Goal: Task Accomplishment & Management: Complete application form

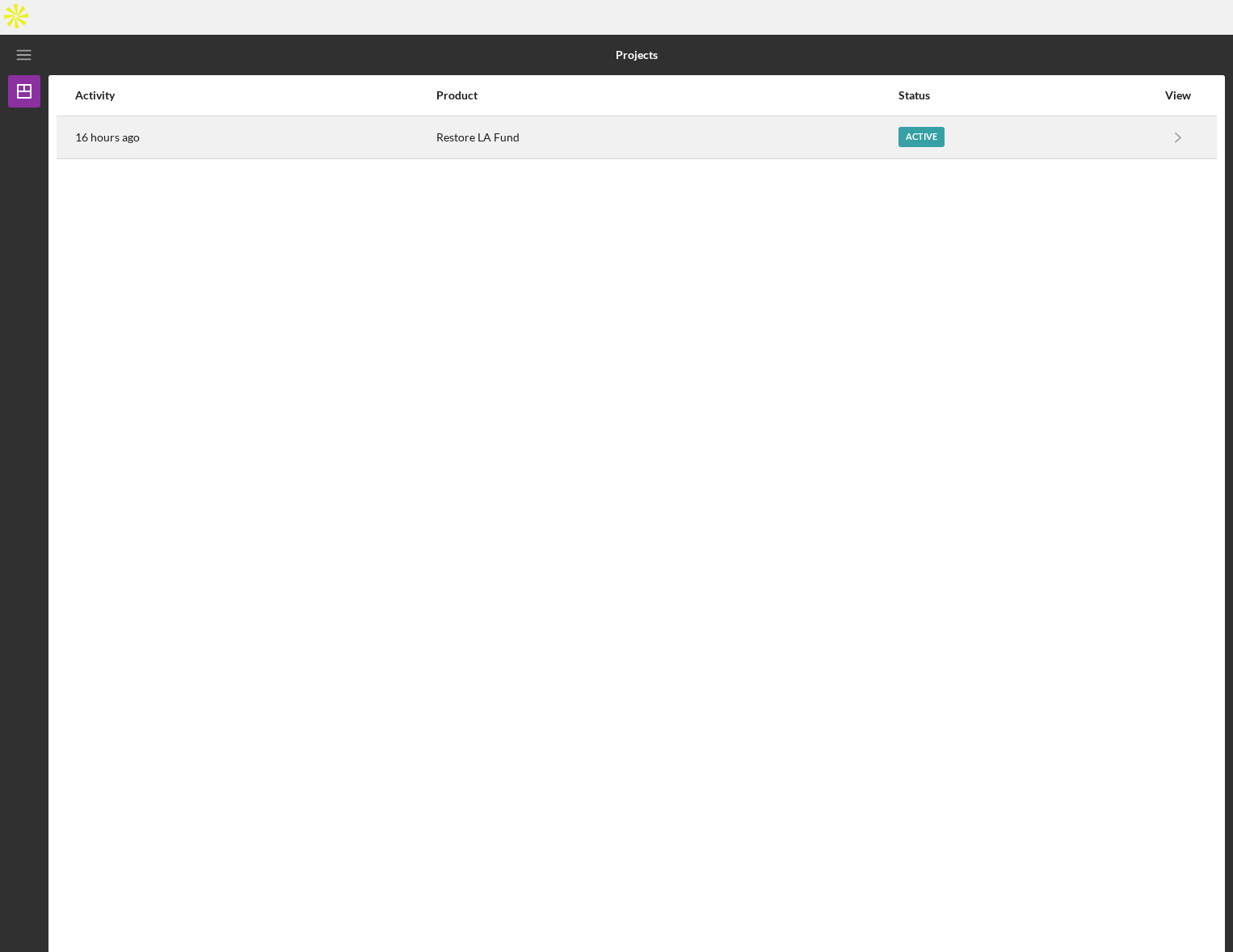
click at [962, 117] on div "Active" at bounding box center [1027, 138] width 257 height 41
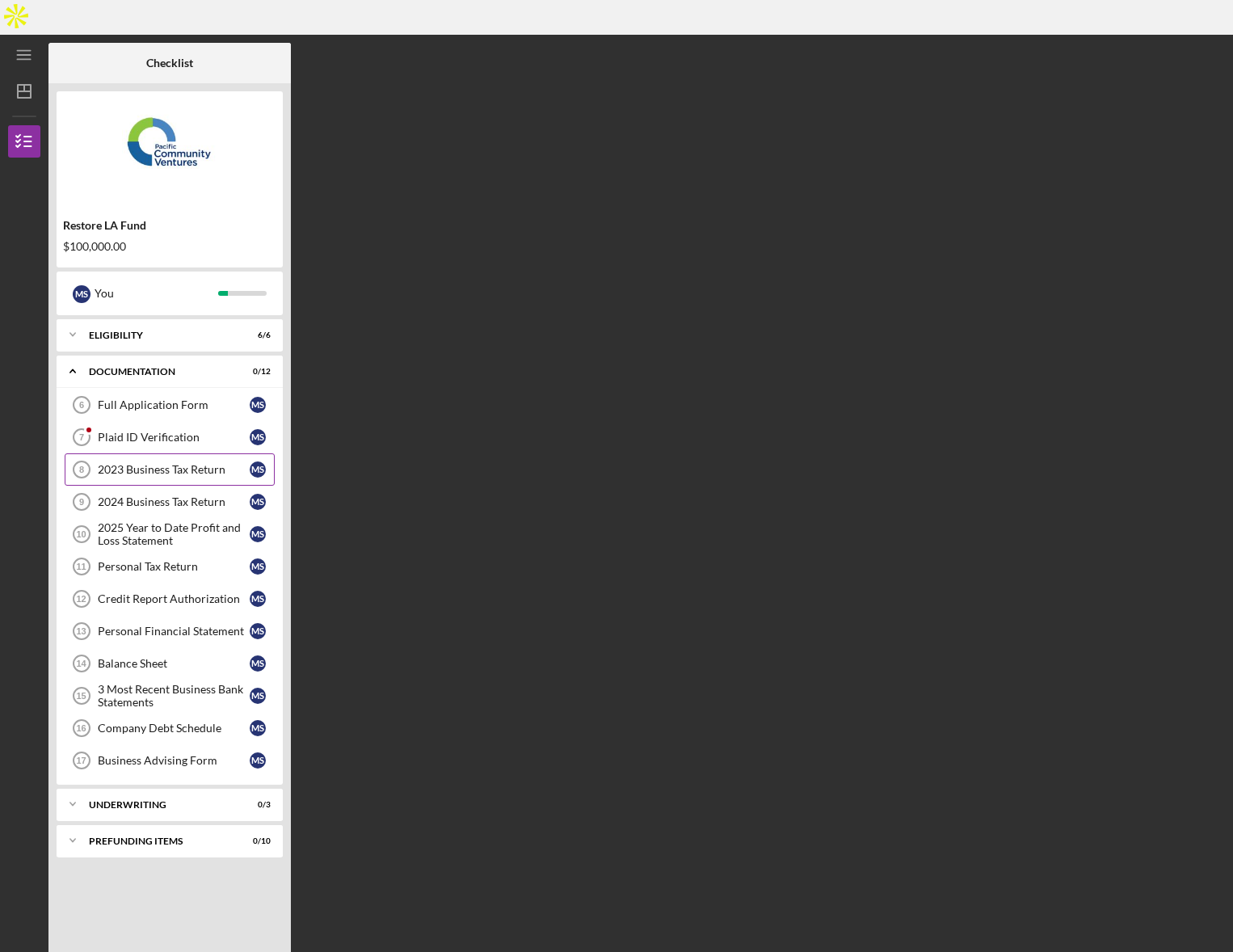
click at [163, 463] on div "2023 Business Tax Return" at bounding box center [173, 469] width 152 height 13
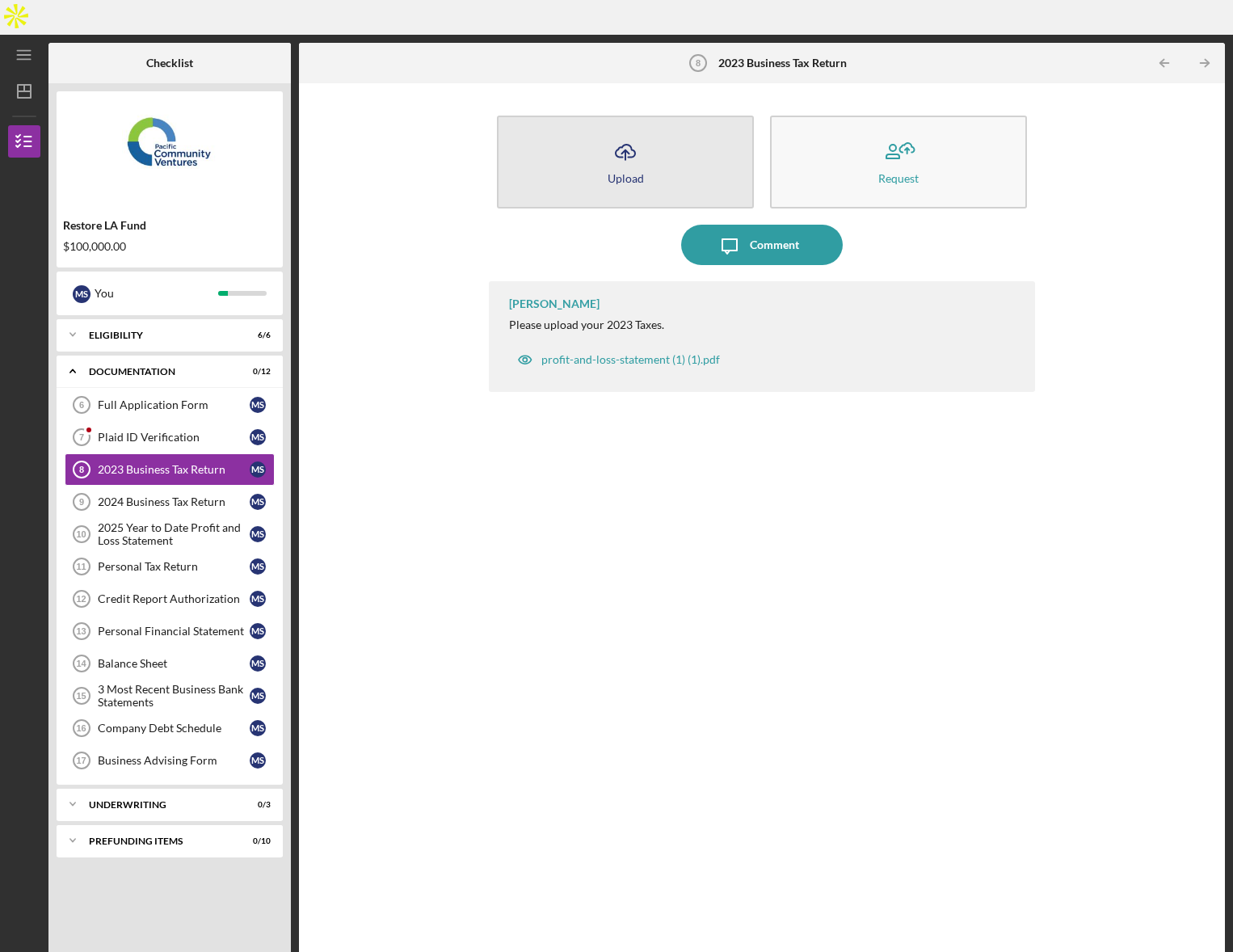
click at [645, 136] on button "Icon/Upload Upload" at bounding box center [626, 161] width 257 height 93
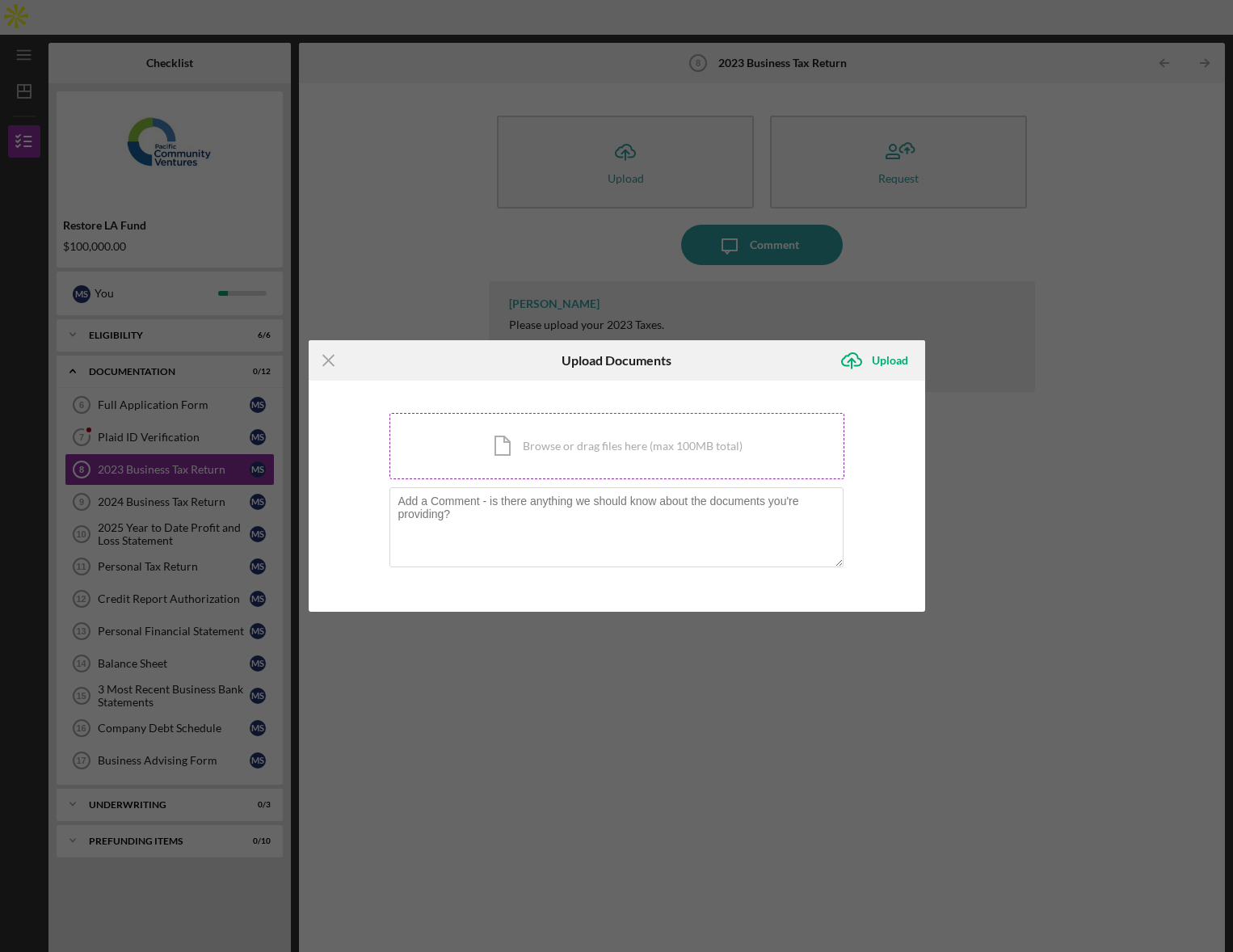
click at [483, 437] on div "Icon/Document Browse or drag files here (max 100MB total) Tap to choose files o…" at bounding box center [617, 445] width 455 height 67
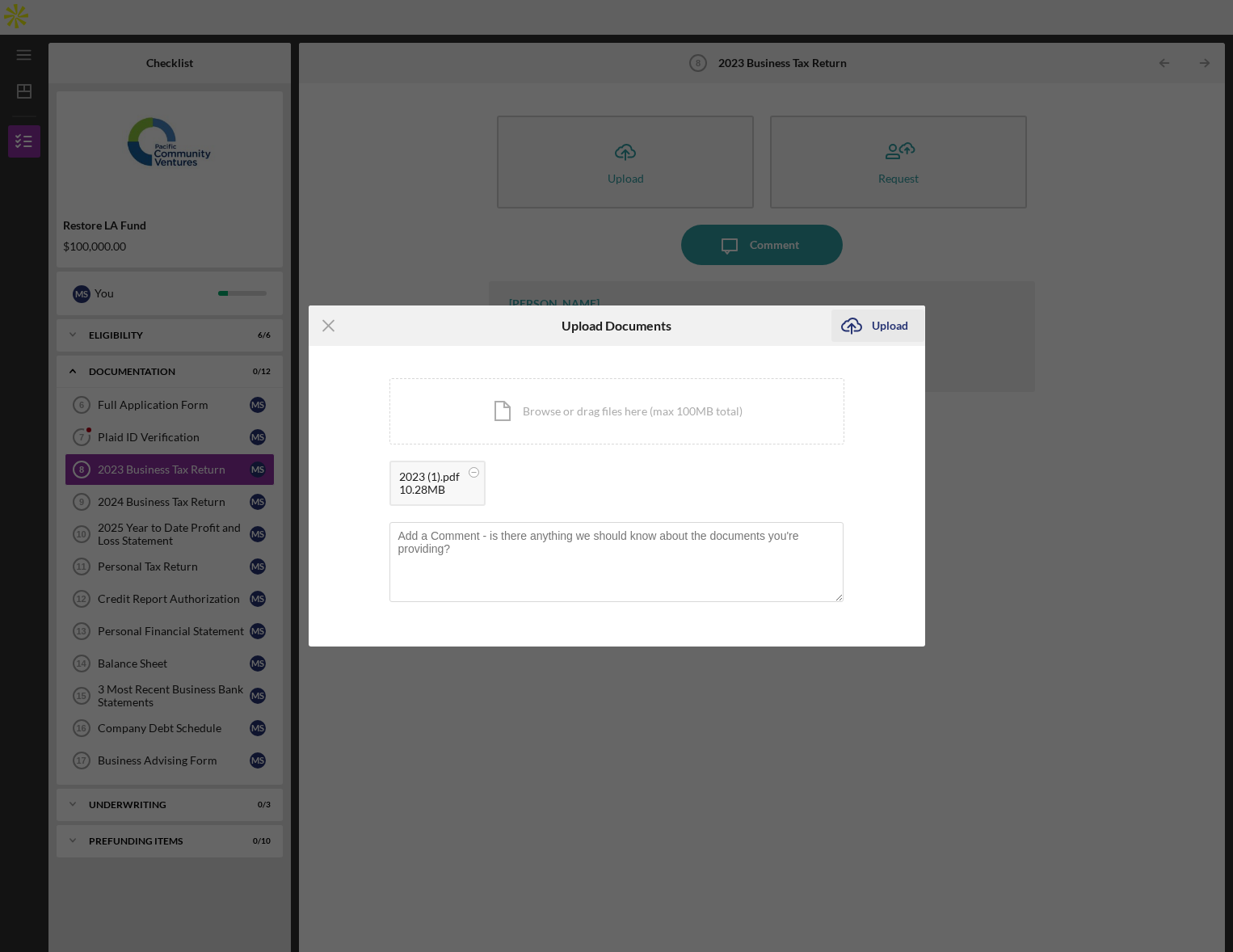
click at [893, 324] on div "Upload" at bounding box center [889, 326] width 36 height 32
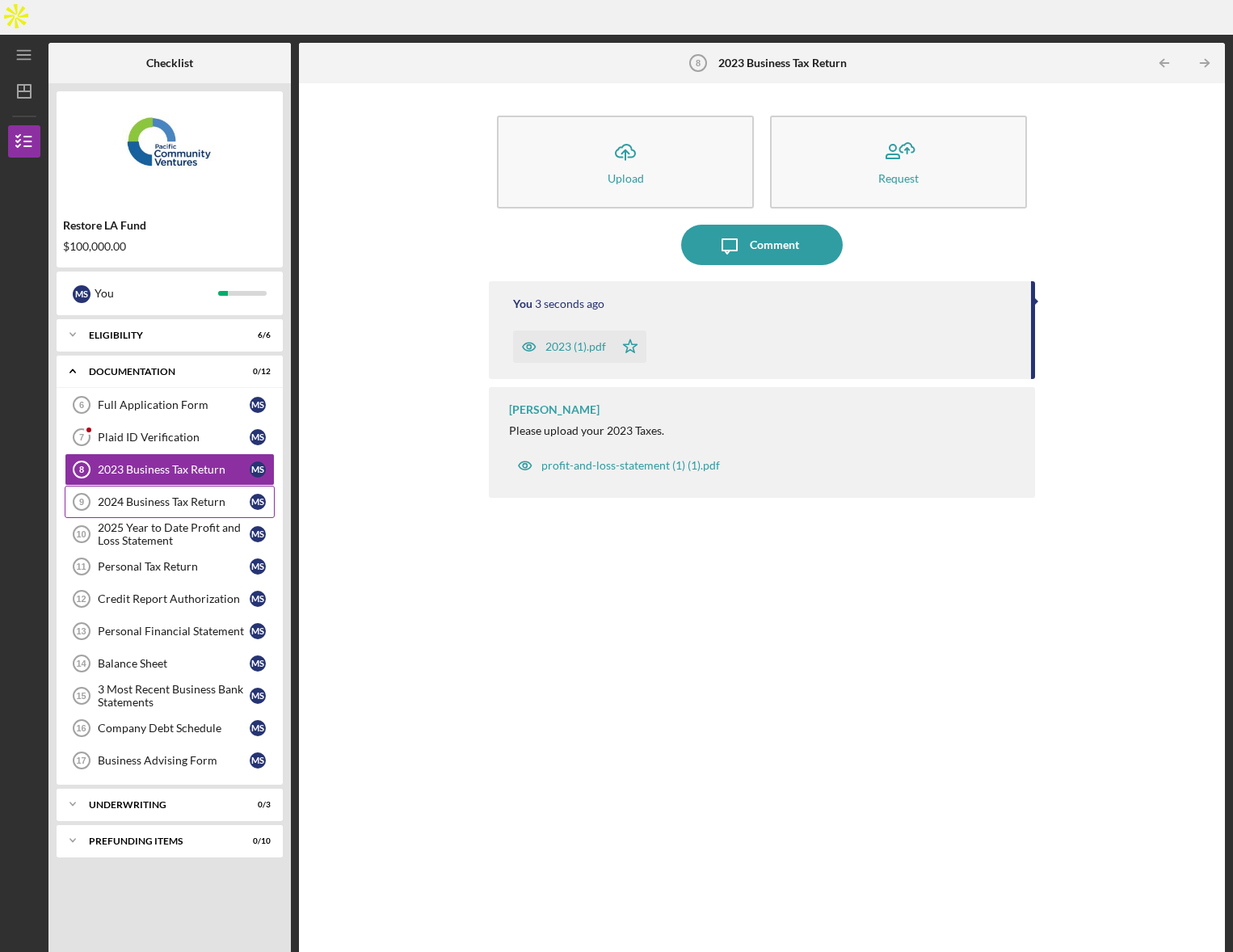
click at [151, 495] on div "2024 Business Tax Return" at bounding box center [173, 501] width 152 height 13
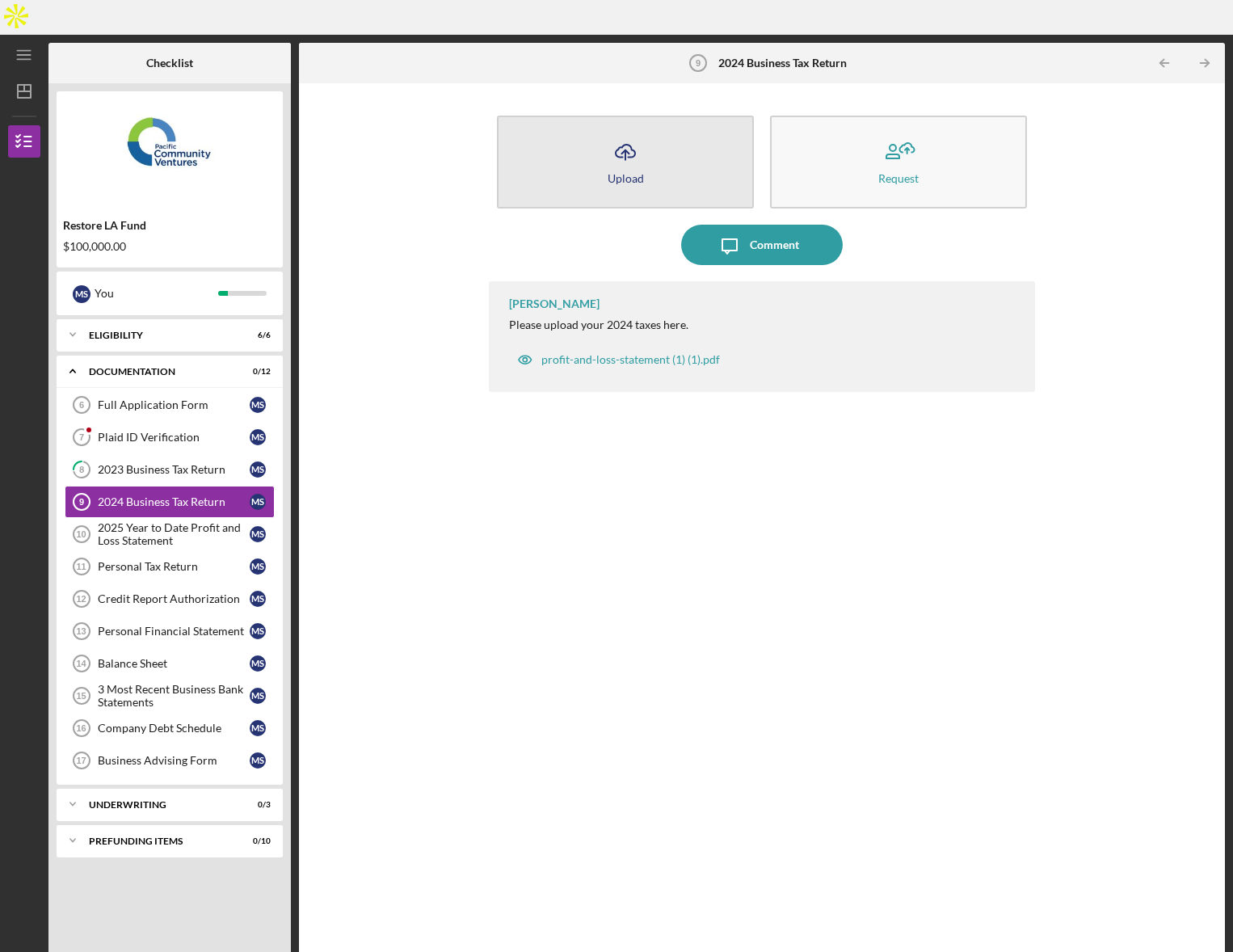
click at [659, 115] on button "Icon/Upload Upload" at bounding box center [626, 161] width 257 height 93
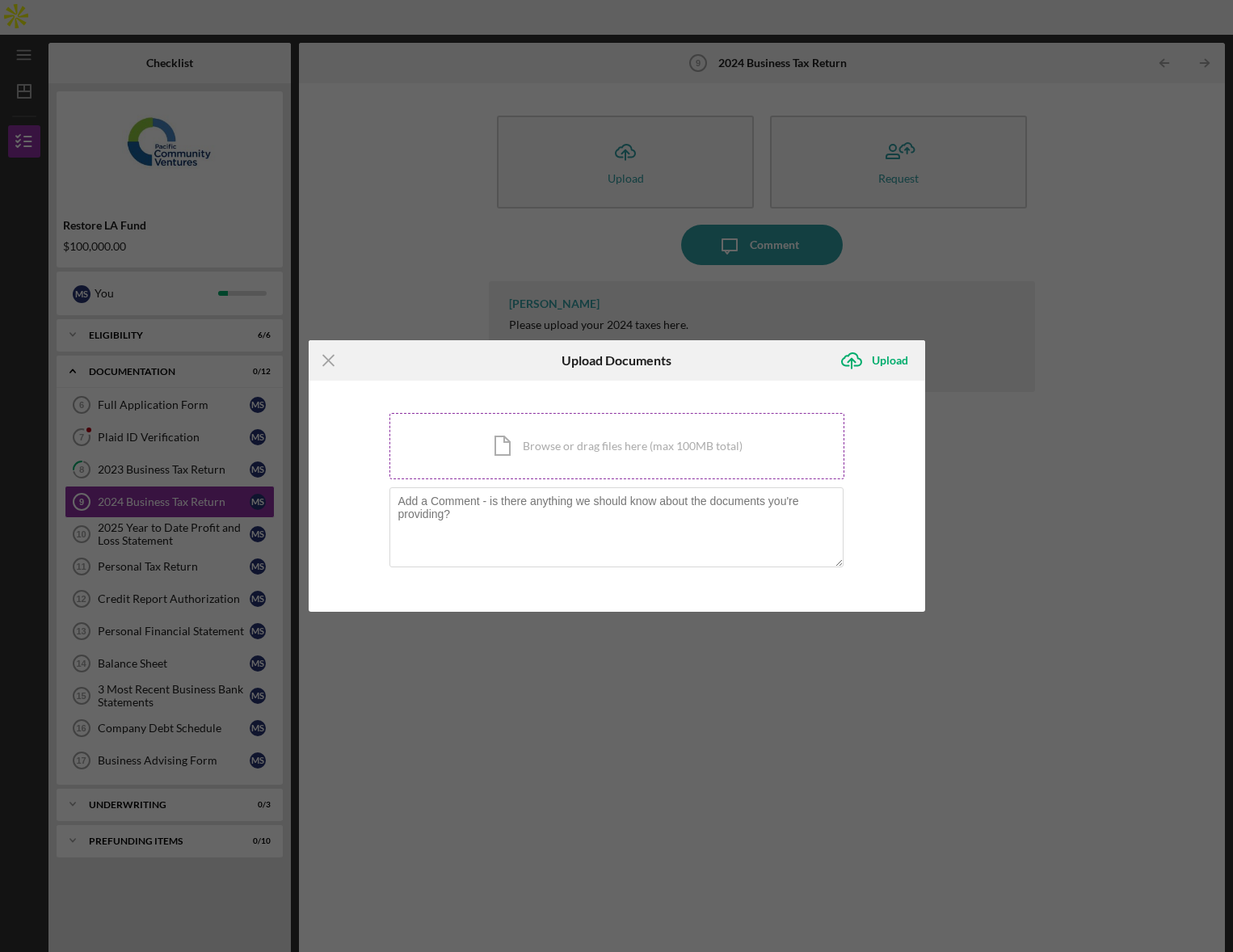
click at [594, 444] on div "Icon/Document Browse or drag files here (max 100MB total) Tap to choose files o…" at bounding box center [617, 445] width 455 height 67
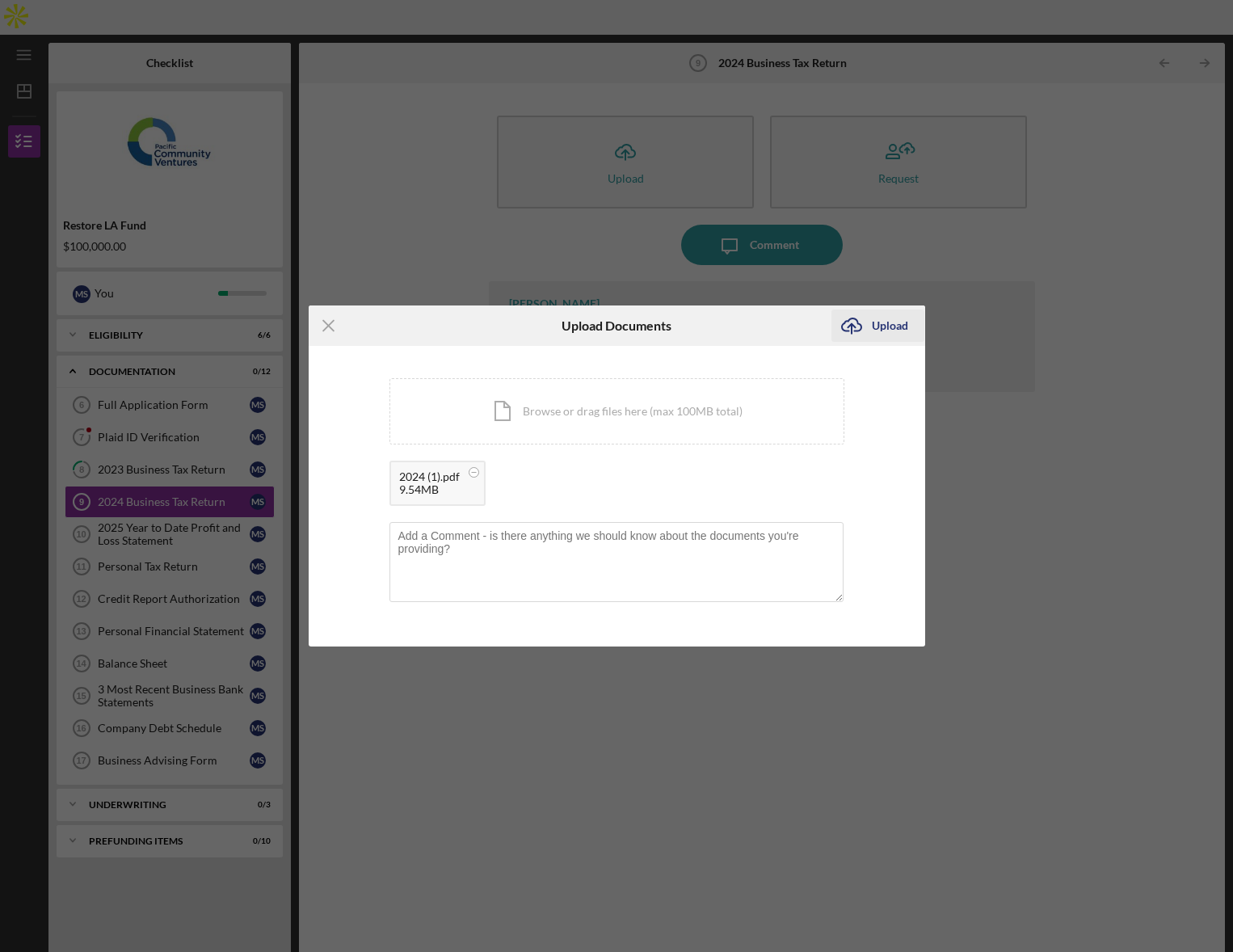
click at [873, 334] on div "Upload" at bounding box center [889, 326] width 36 height 32
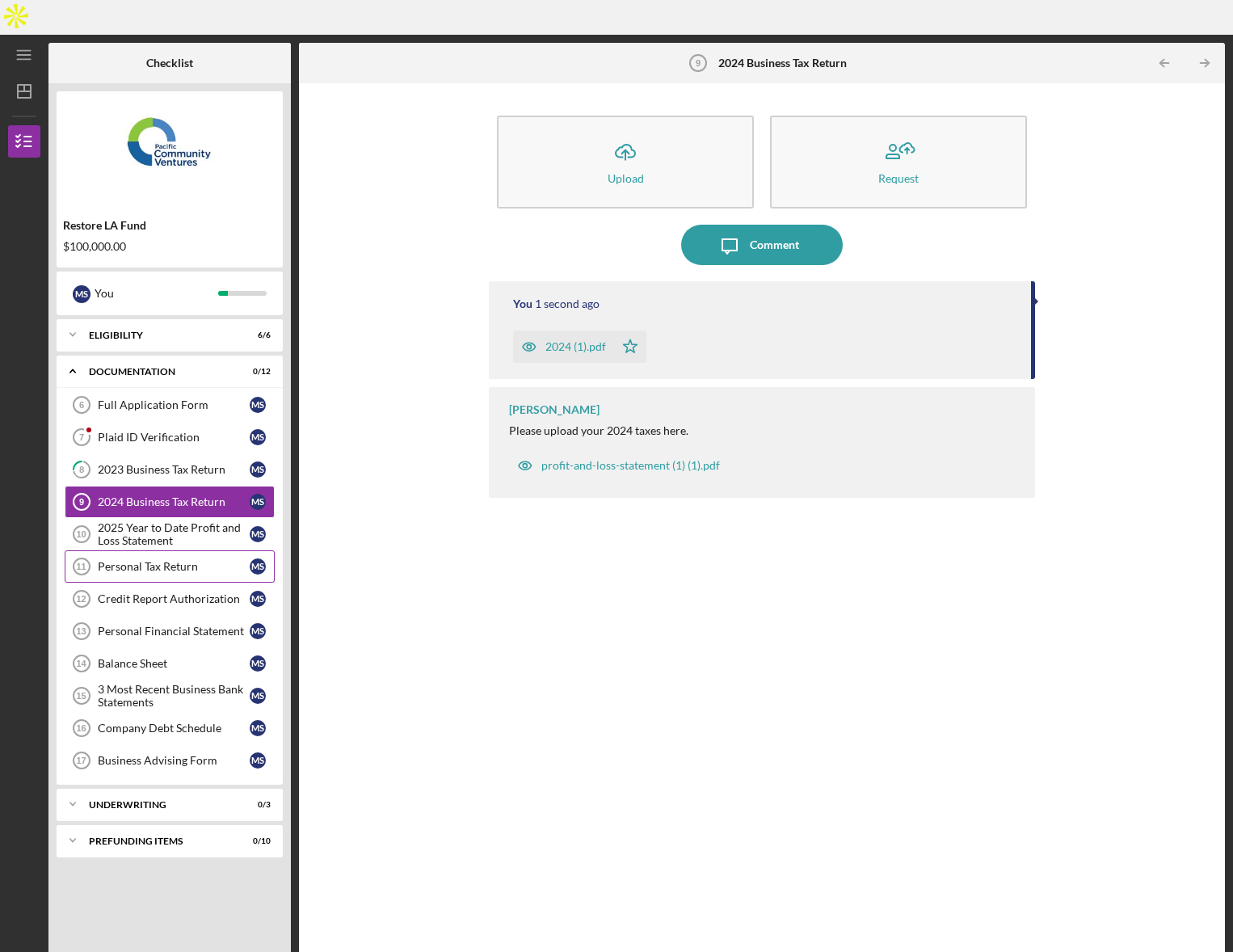
click at [134, 560] on div "Personal Tax Return" at bounding box center [173, 566] width 152 height 13
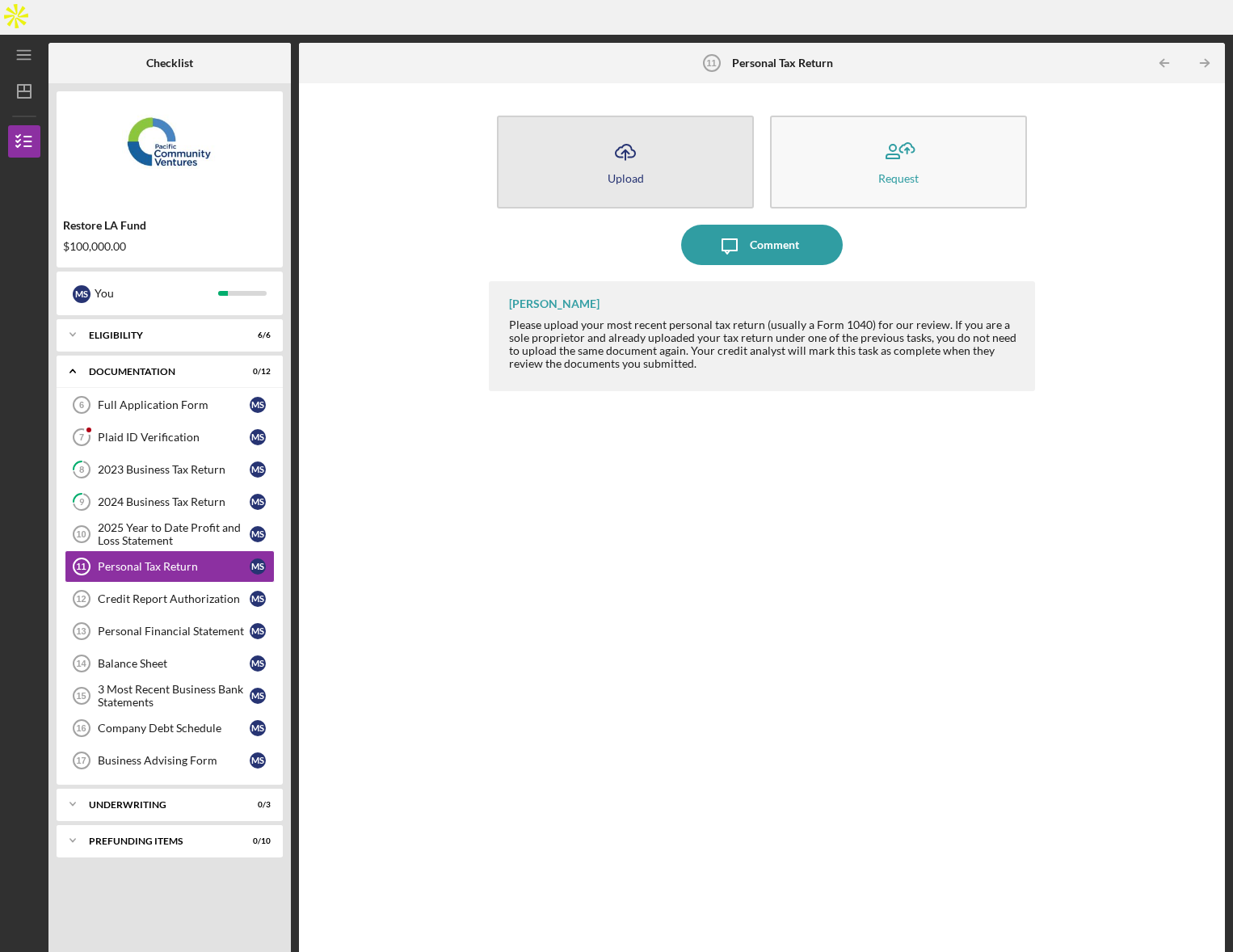
click at [618, 172] on div "Upload" at bounding box center [626, 178] width 36 height 12
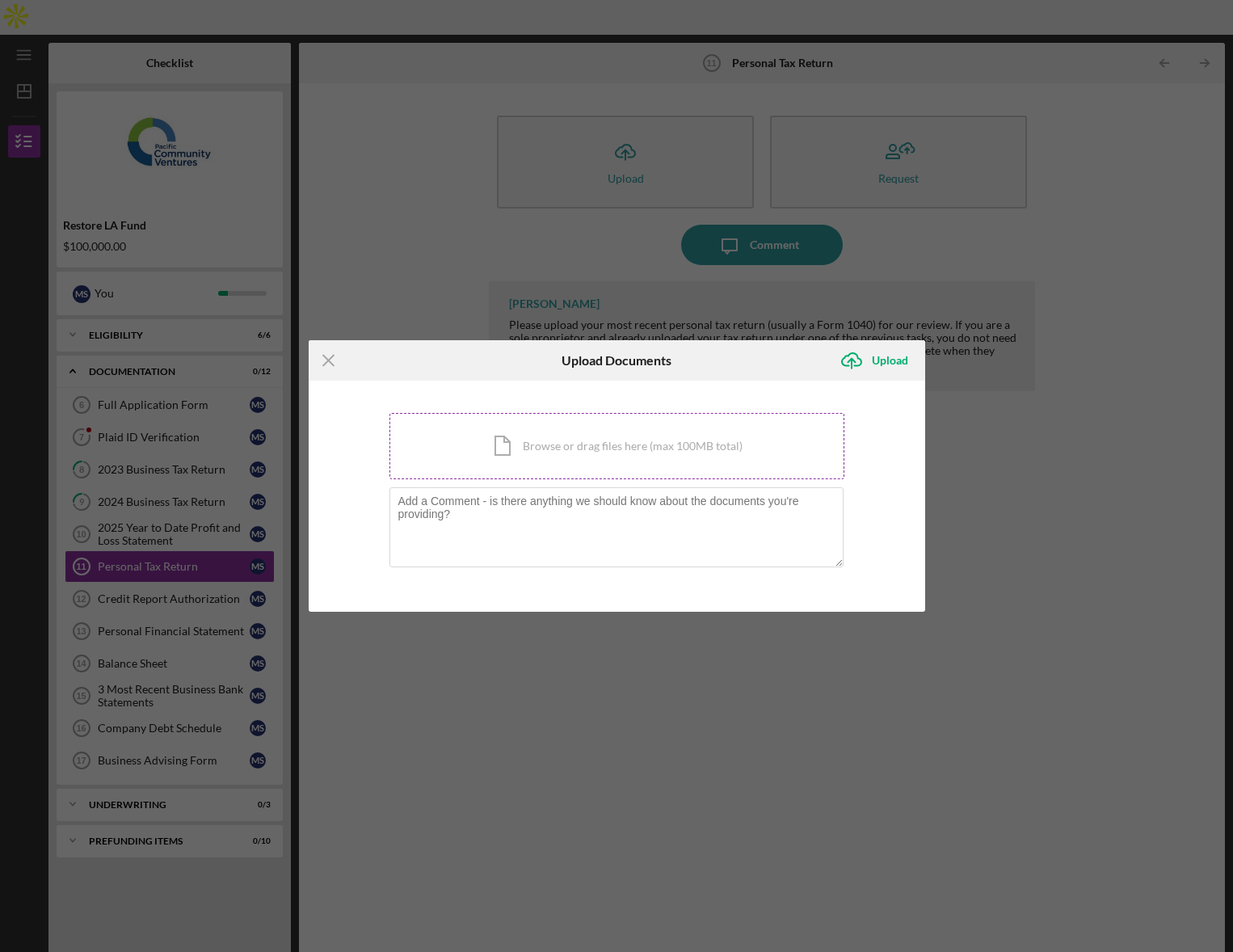
click at [547, 459] on div "Icon/Document Browse or drag files here (max 100MB total) Tap to choose files o…" at bounding box center [617, 445] width 455 height 67
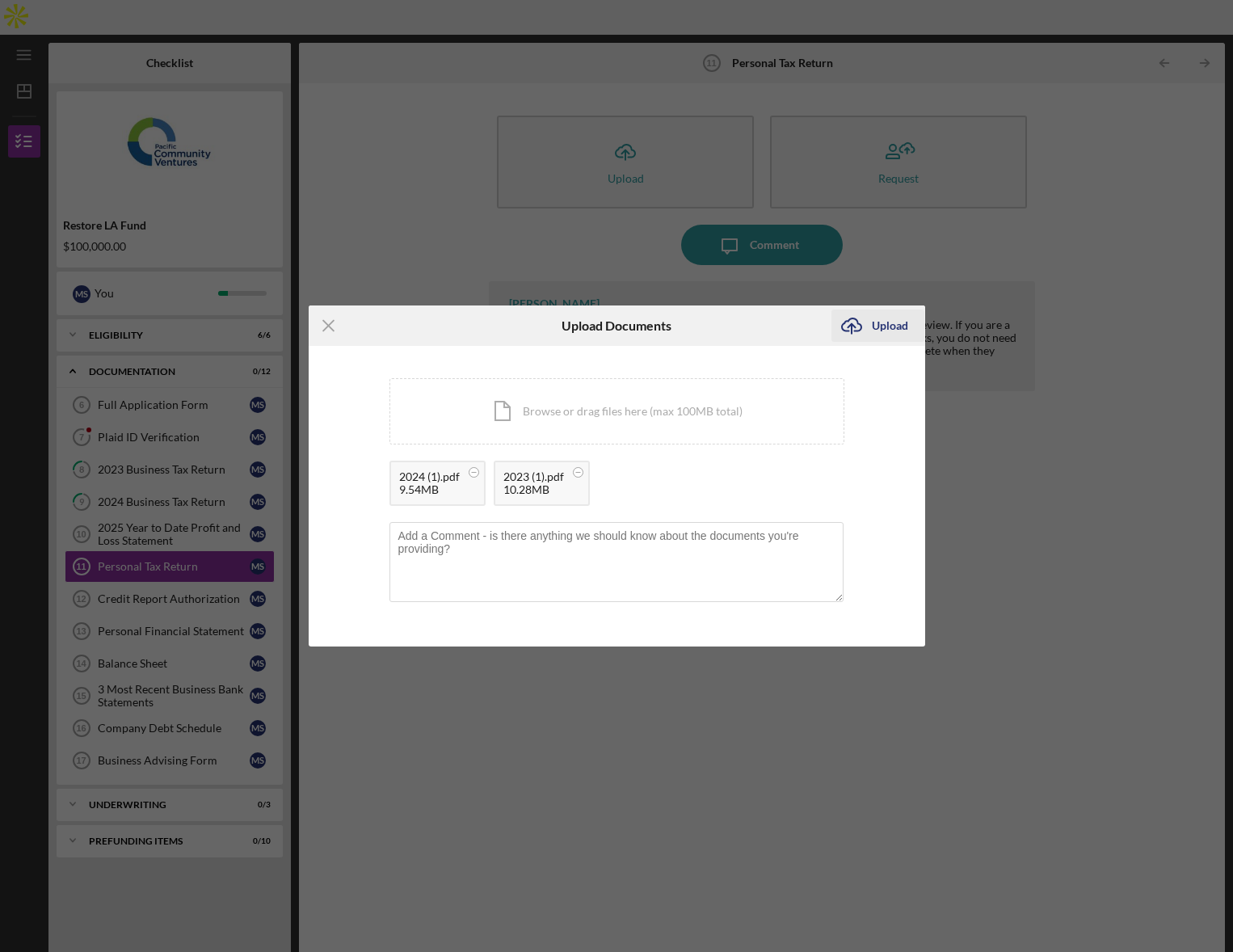
click at [893, 337] on div "Upload" at bounding box center [889, 326] width 36 height 32
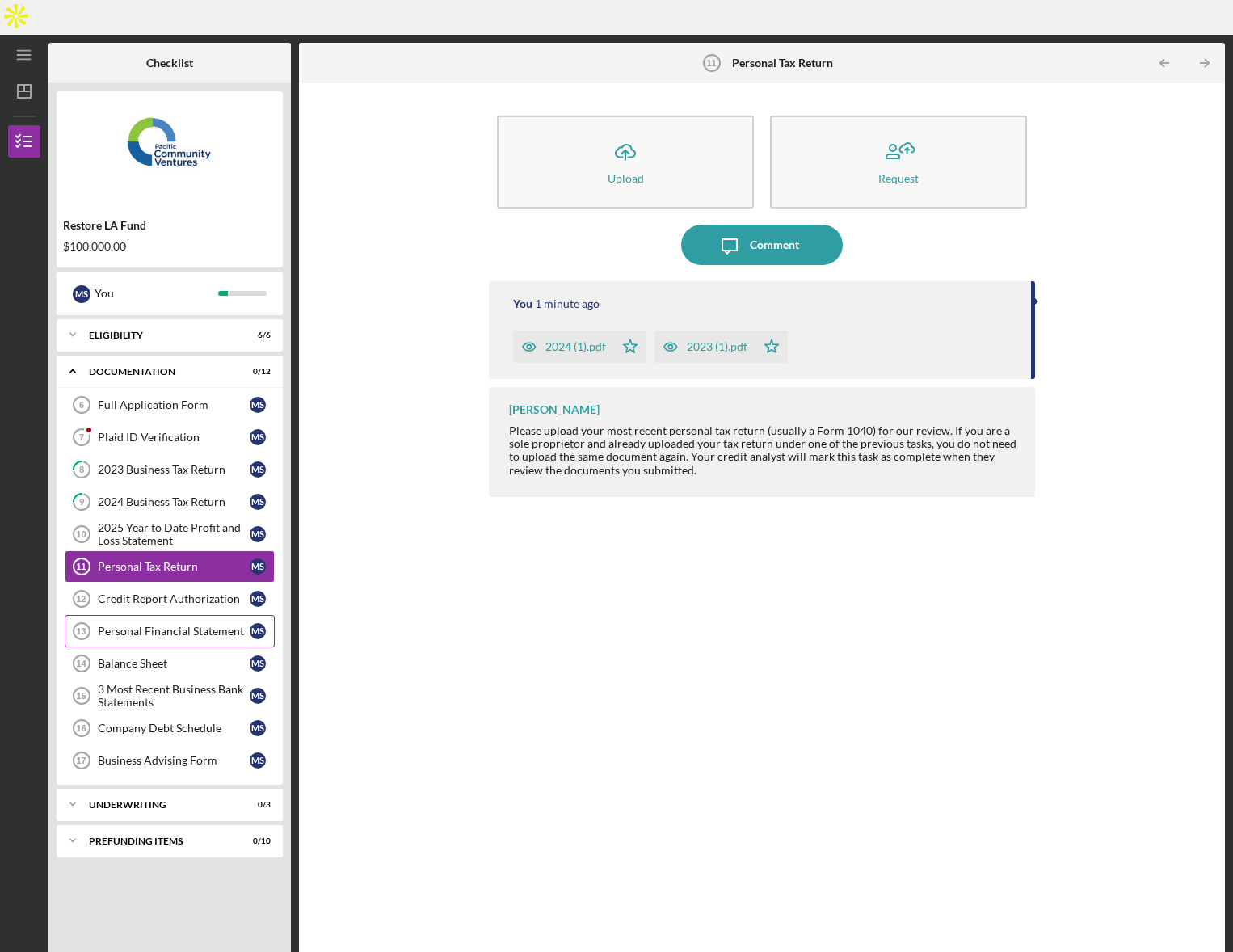
click at [171, 625] on div "Personal Financial Statement" at bounding box center [173, 631] width 152 height 13
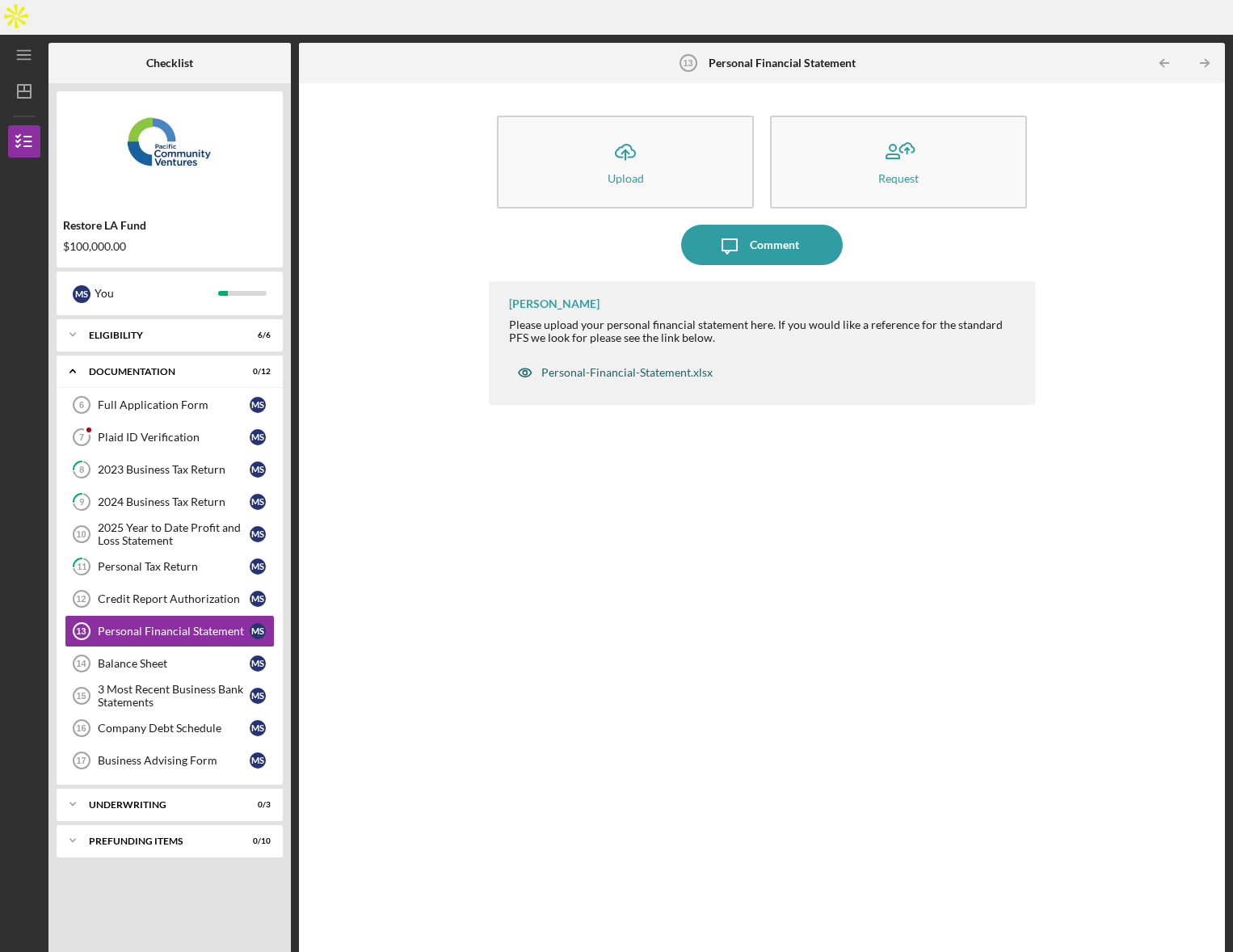
click at [614, 357] on div "Personal-Financial-Statement.xlsx" at bounding box center [615, 373] width 212 height 32
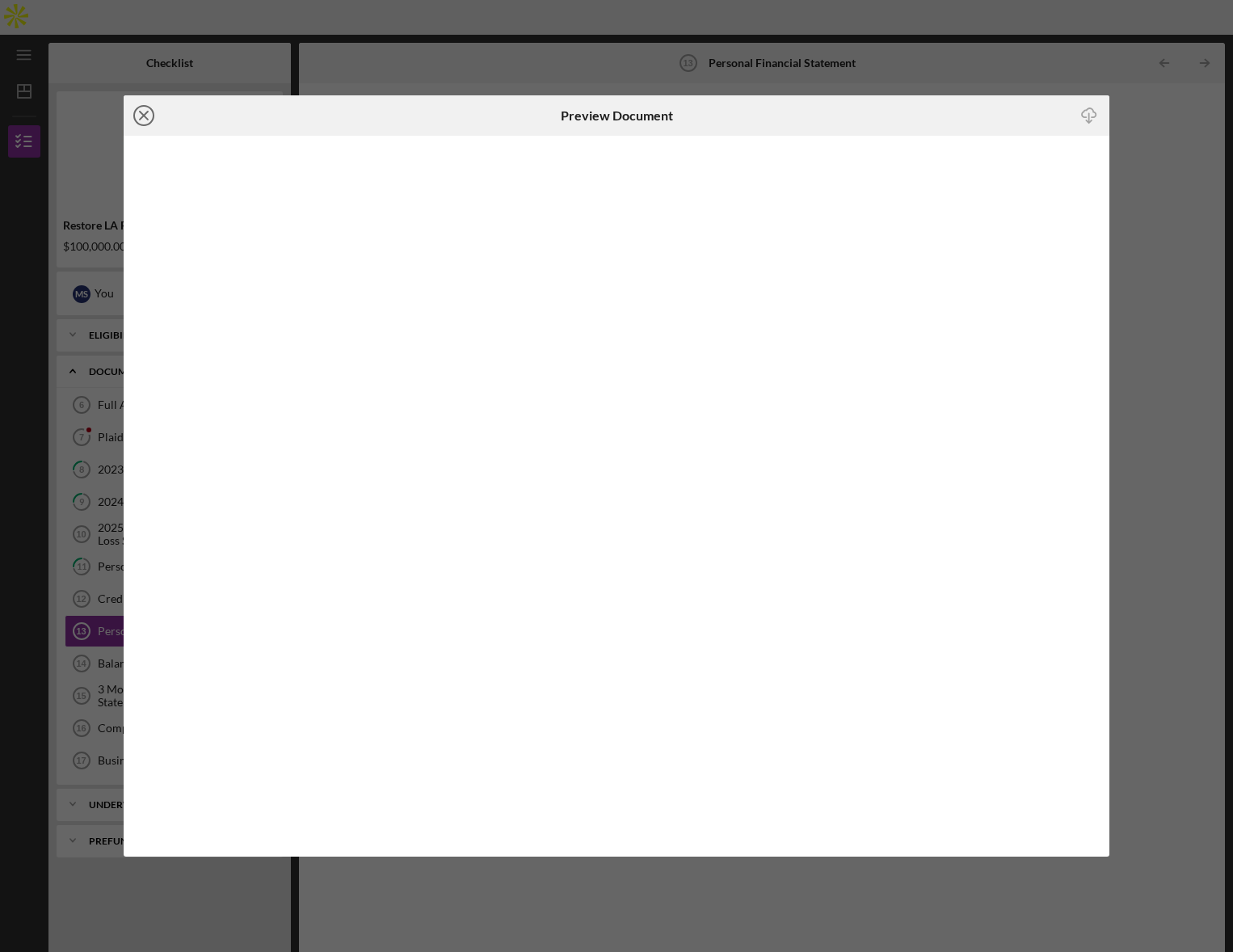
click at [147, 112] on line at bounding box center [144, 115] width 8 height 8
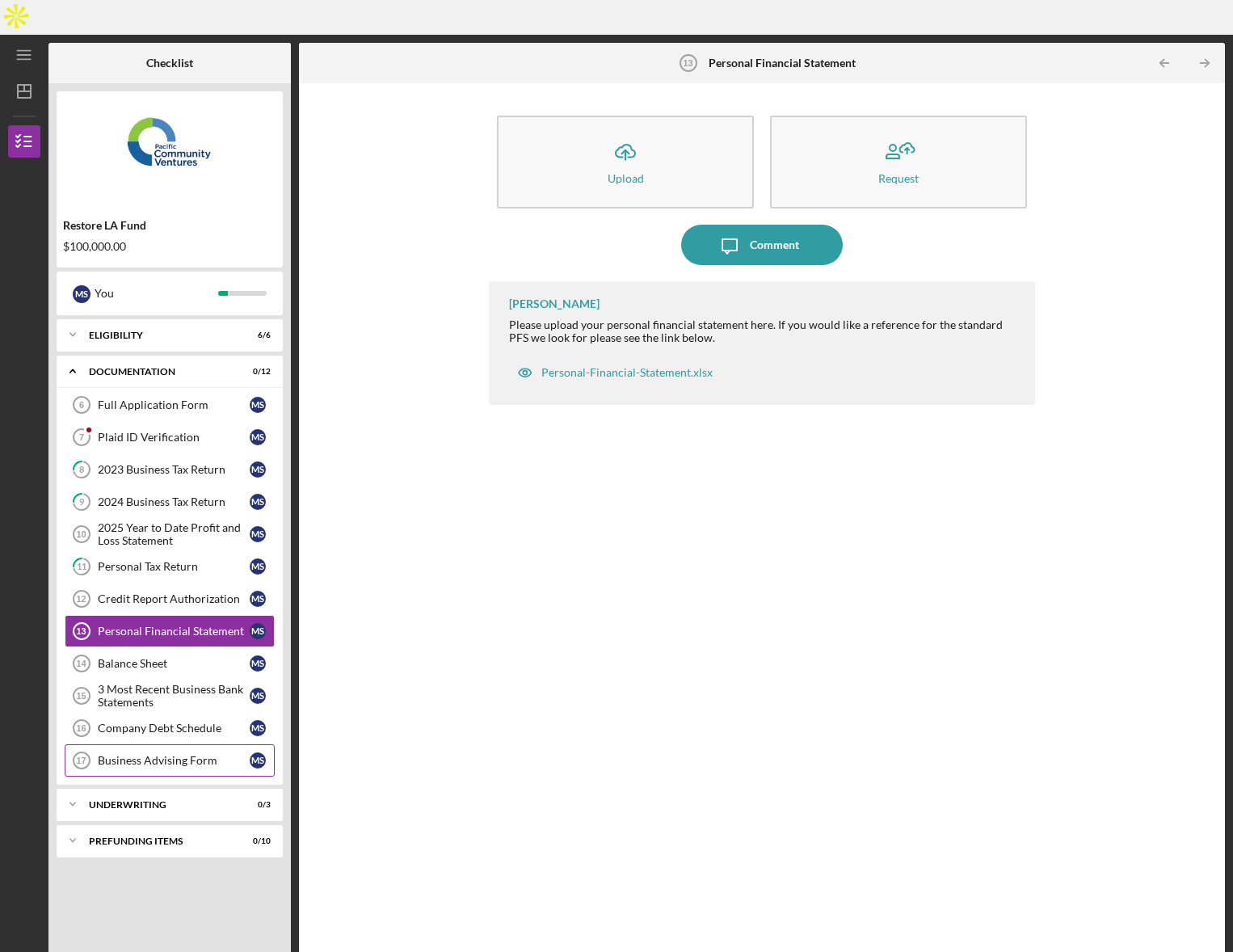
click at [162, 753] on div "Business Advising Form" at bounding box center [173, 759] width 152 height 13
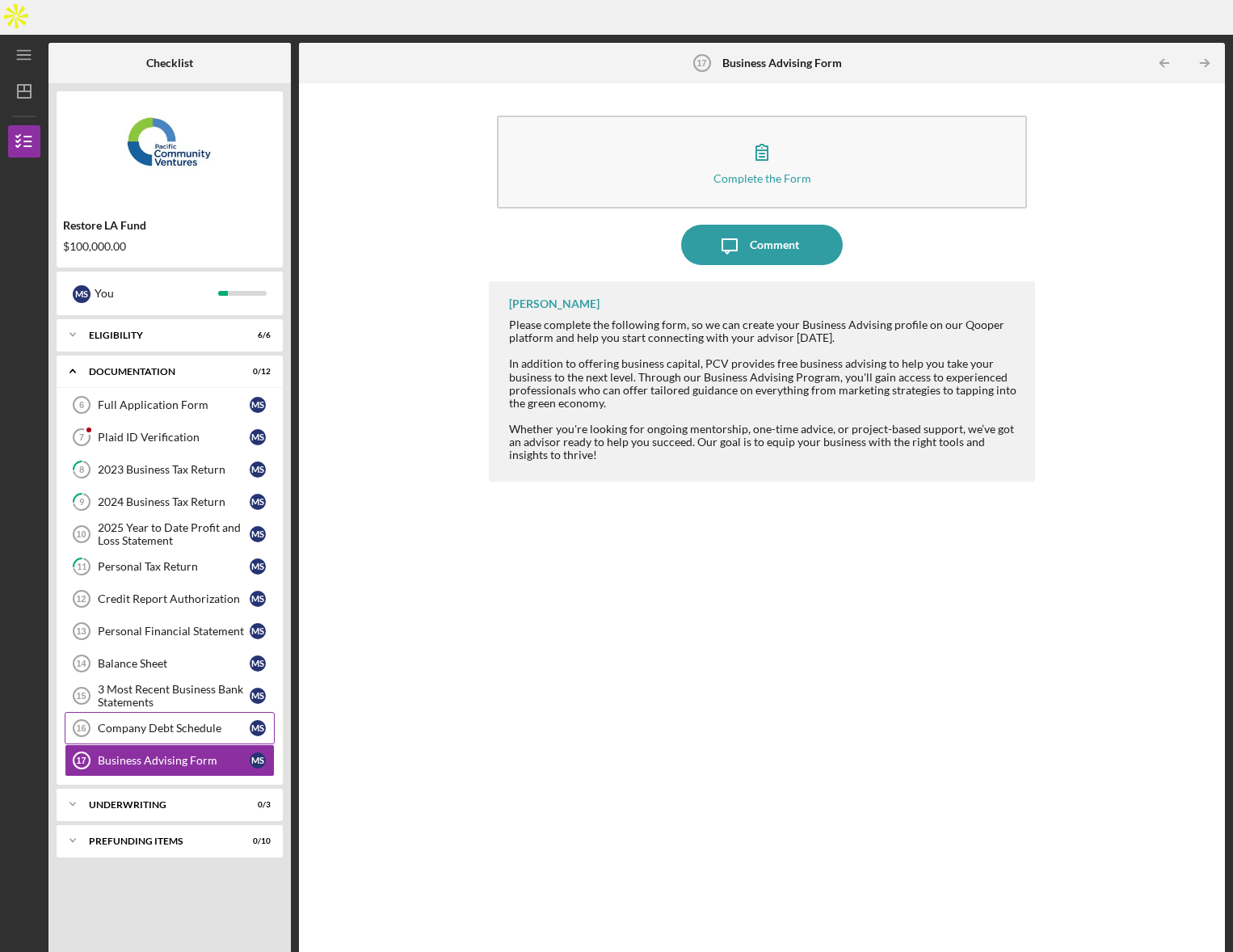
click at [161, 721] on div "Company Debt Schedule" at bounding box center [173, 728] width 152 height 13
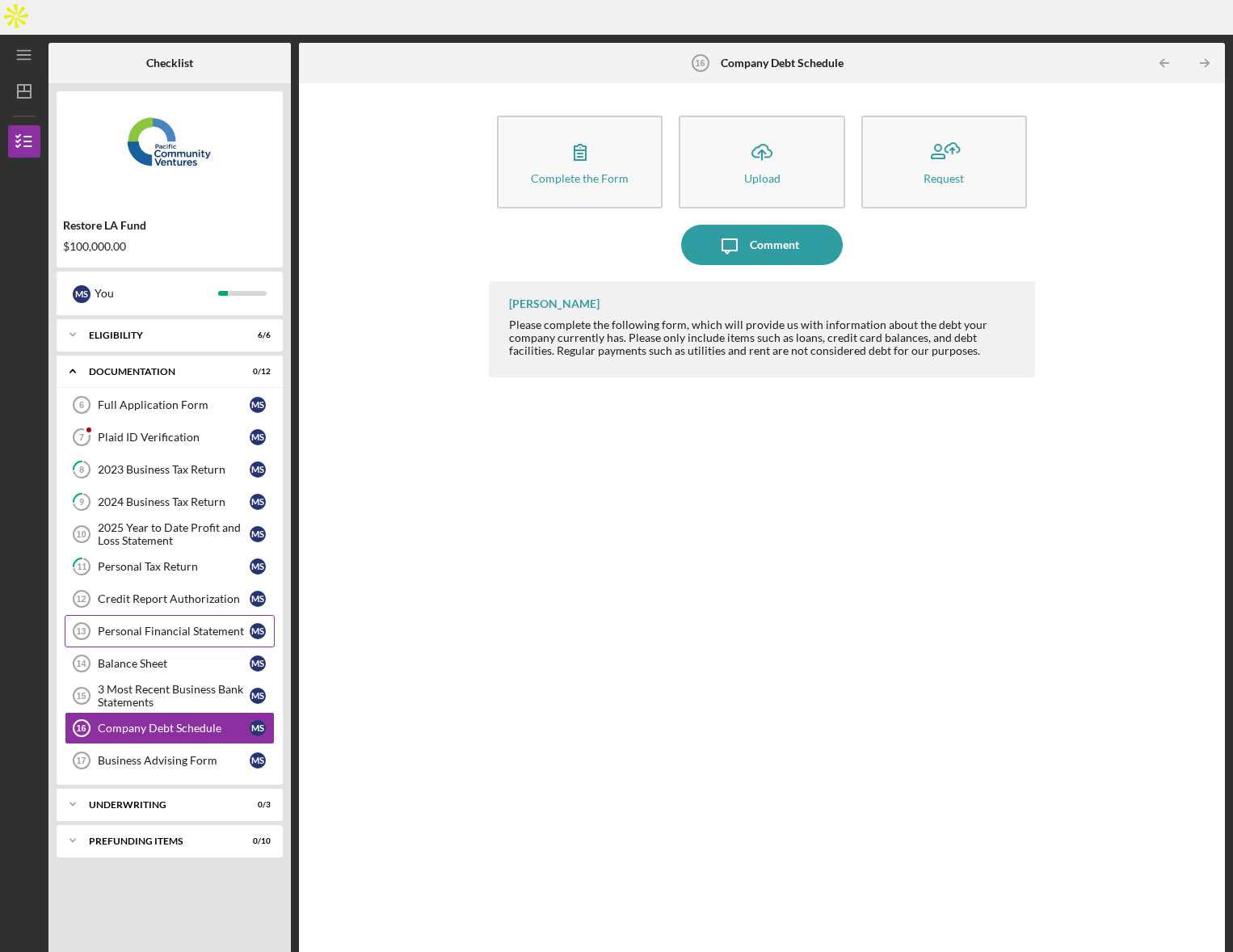
click at [201, 625] on div "Personal Financial Statement" at bounding box center [173, 631] width 152 height 13
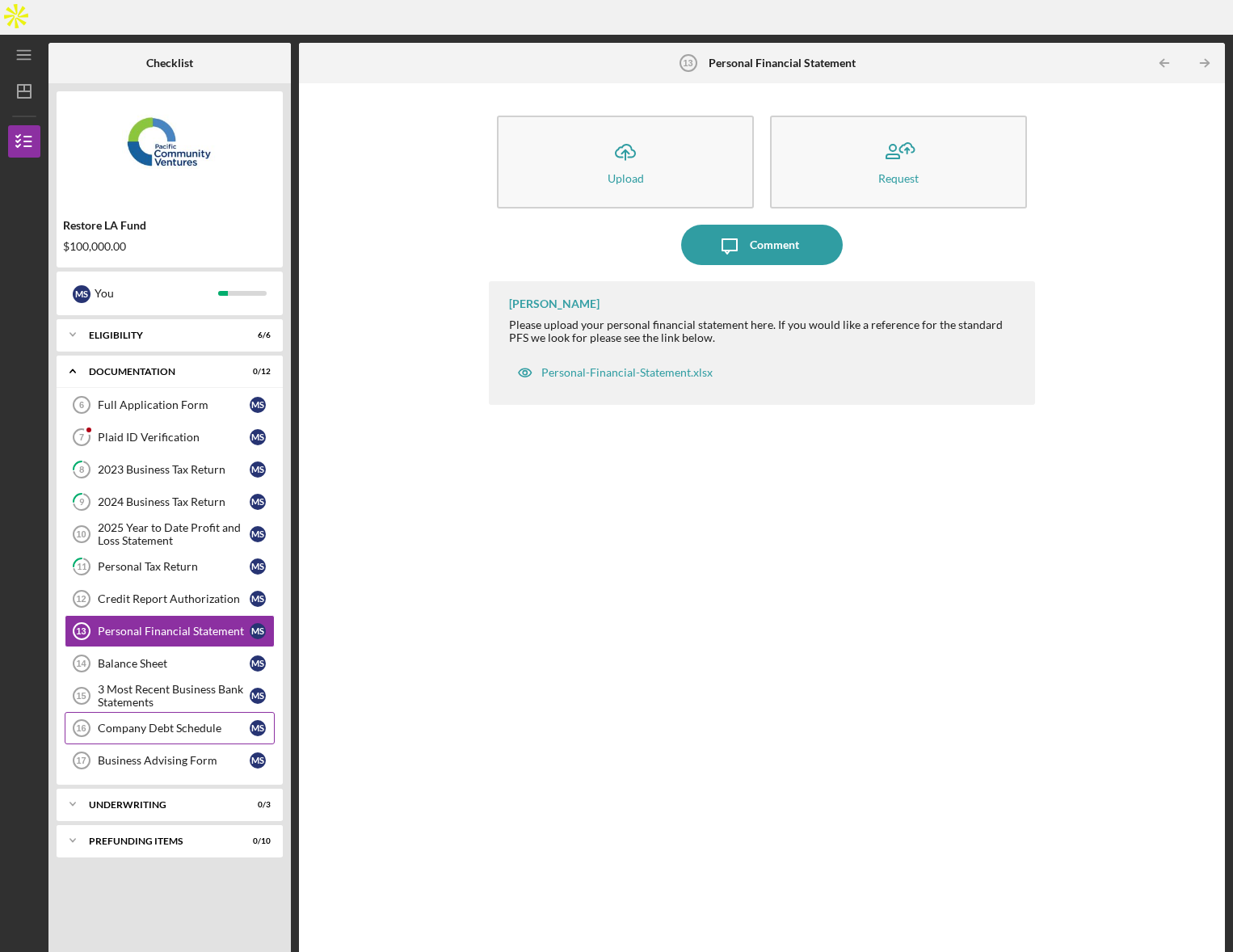
click at [157, 721] on div "Company Debt Schedule" at bounding box center [173, 728] width 152 height 13
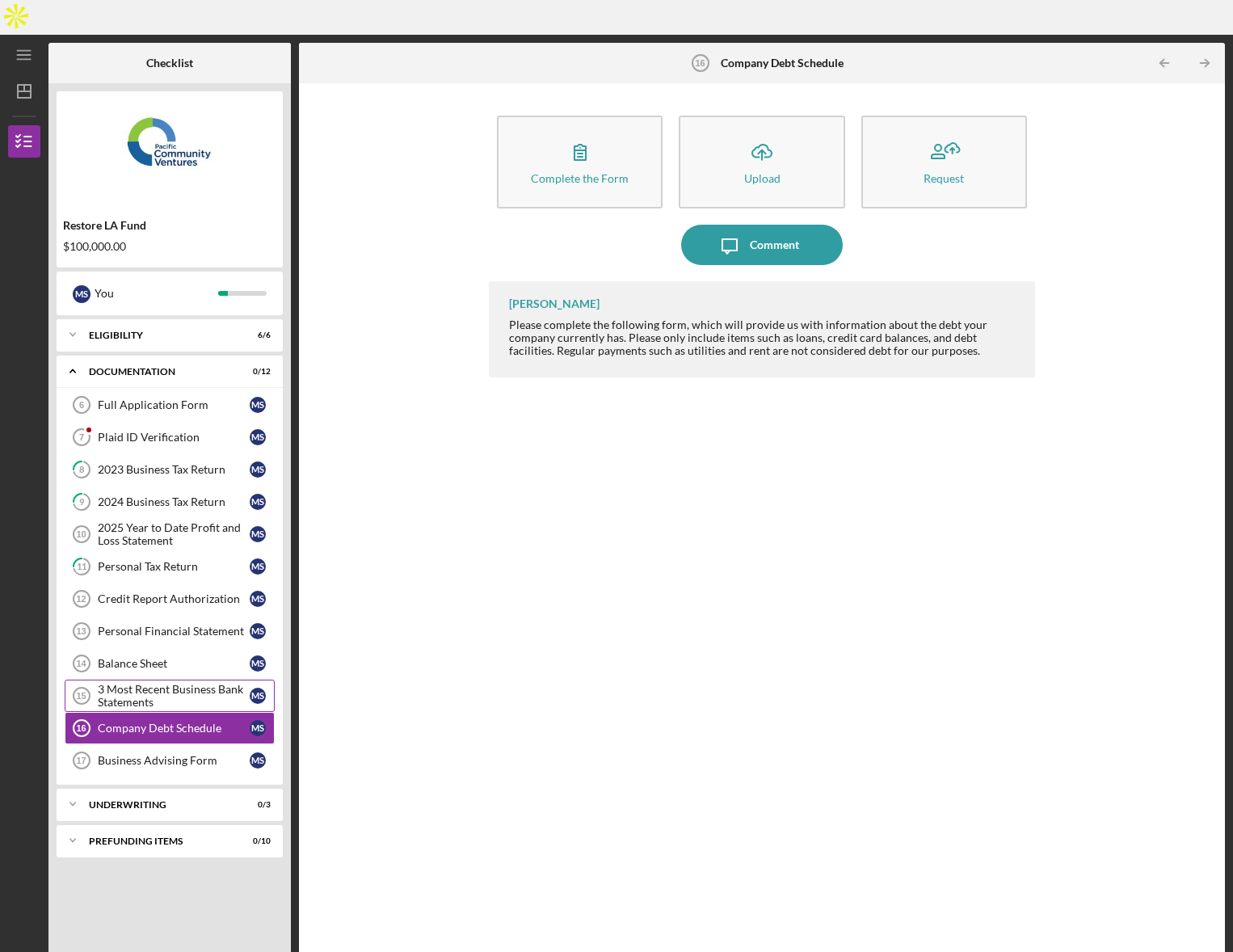
click at [150, 682] on div "3 Most Recent Business Bank Statements" at bounding box center [173, 695] width 152 height 26
